Goal: Information Seeking & Learning: Check status

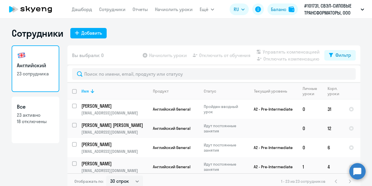
select select "30"
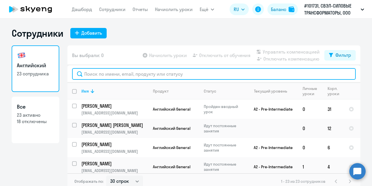
click at [141, 75] on input "text" at bounding box center [213, 74] width 283 height 12
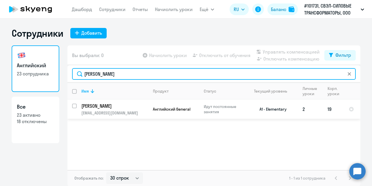
type input "[PERSON_NAME]"
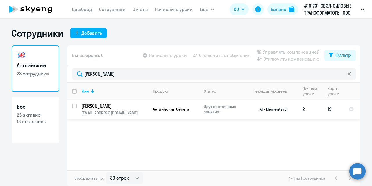
click at [120, 108] on p "[PERSON_NAME]" at bounding box center [114, 106] width 66 height 6
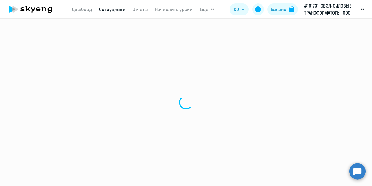
select select "english"
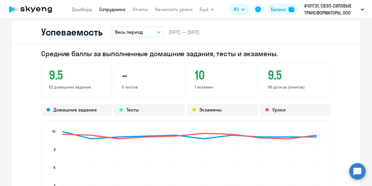
scroll to position [494, 0]
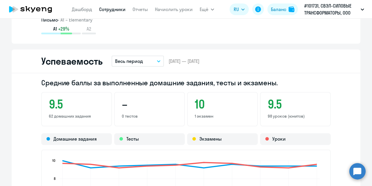
click at [158, 62] on button "Весь период" at bounding box center [138, 60] width 52 height 11
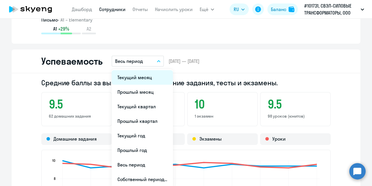
click at [139, 80] on li "Текущий месяц" at bounding box center [142, 77] width 61 height 15
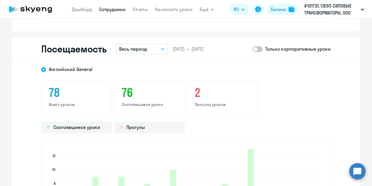
scroll to position [726, 0]
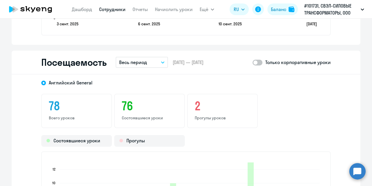
click at [162, 65] on button "Весь период" at bounding box center [142, 62] width 52 height 11
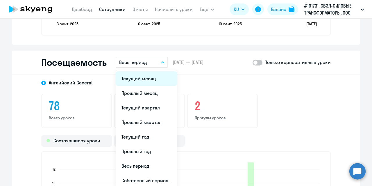
click at [149, 80] on li "Текущий месяц" at bounding box center [146, 78] width 61 height 15
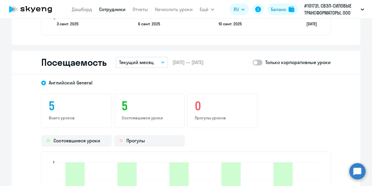
click at [155, 64] on button "Текущий месяц" at bounding box center [142, 62] width 52 height 11
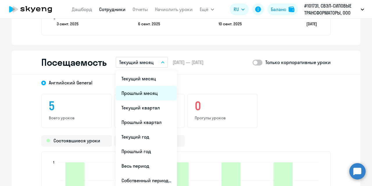
click at [141, 94] on li "Прошлый месяц" at bounding box center [146, 93] width 61 height 15
